Goal: Task Accomplishment & Management: Manage account settings

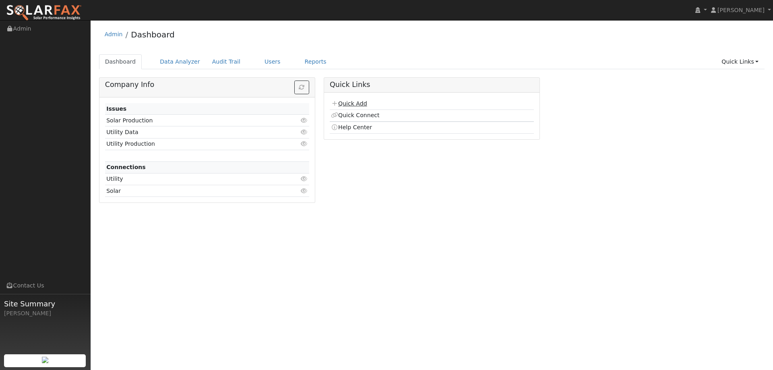
click at [360, 105] on link "Quick Add" at bounding box center [349, 103] width 36 height 6
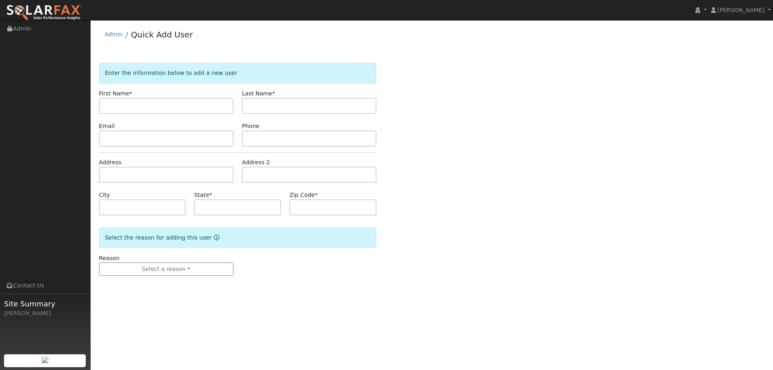
click at [64, 10] on img at bounding box center [44, 12] width 76 height 17
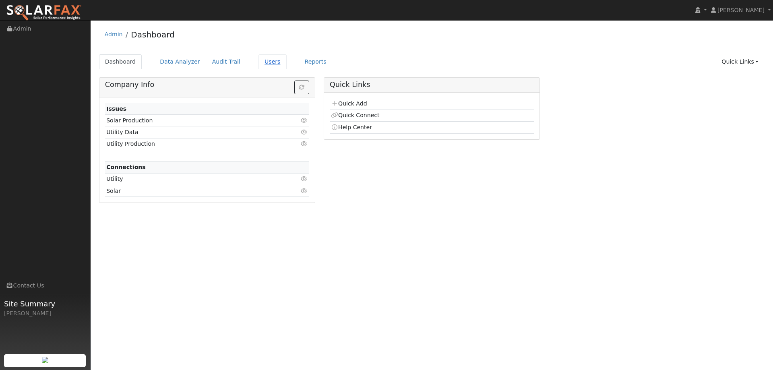
click at [259, 60] on link "Users" at bounding box center [273, 61] width 28 height 15
